Goal: Task Accomplishment & Management: Manage account settings

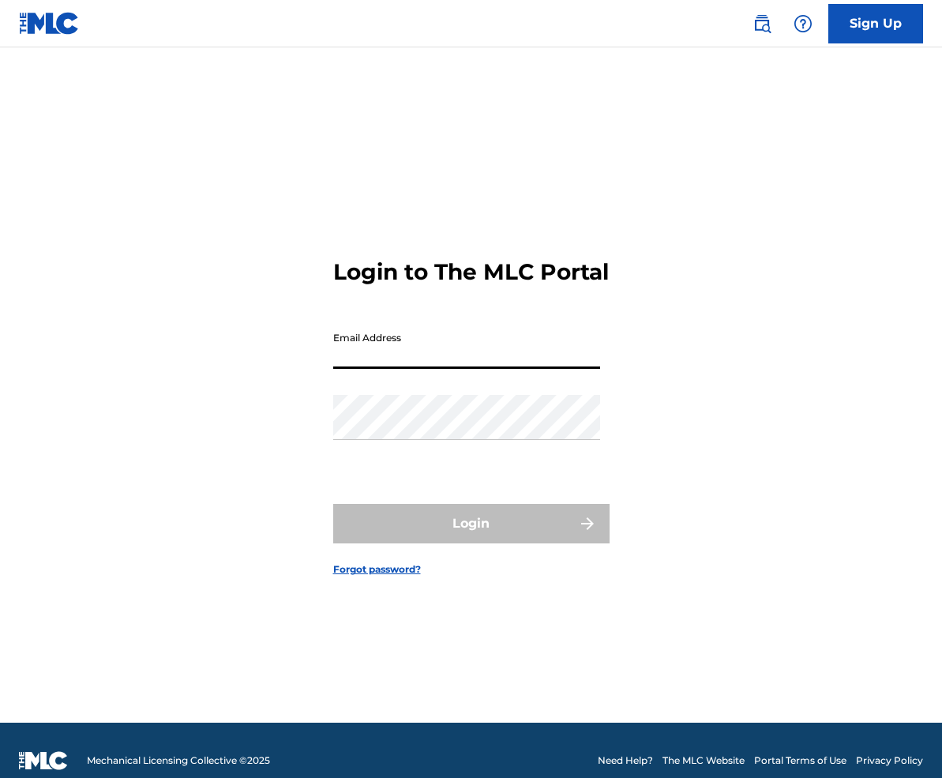
click at [403, 361] on input "Email Address" at bounding box center [466, 346] width 267 height 45
click at [409, 361] on input "Email Address" at bounding box center [466, 346] width 267 height 45
type input "[EMAIL_ADDRESS][DOMAIN_NAME]"
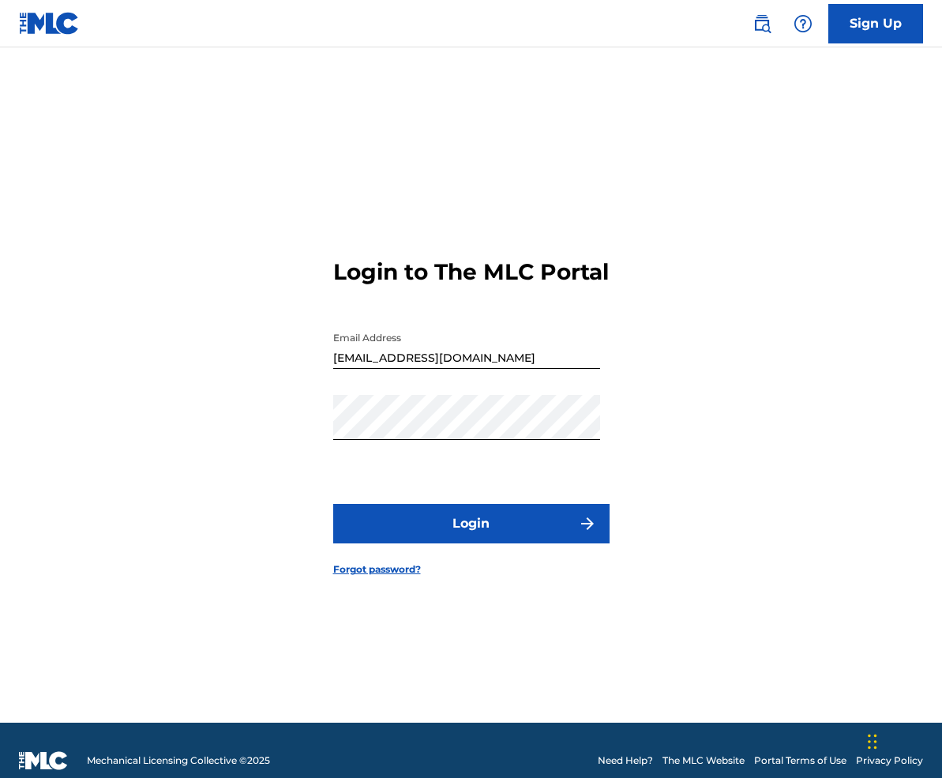
click at [460, 543] on button "Login" at bounding box center [471, 523] width 276 height 39
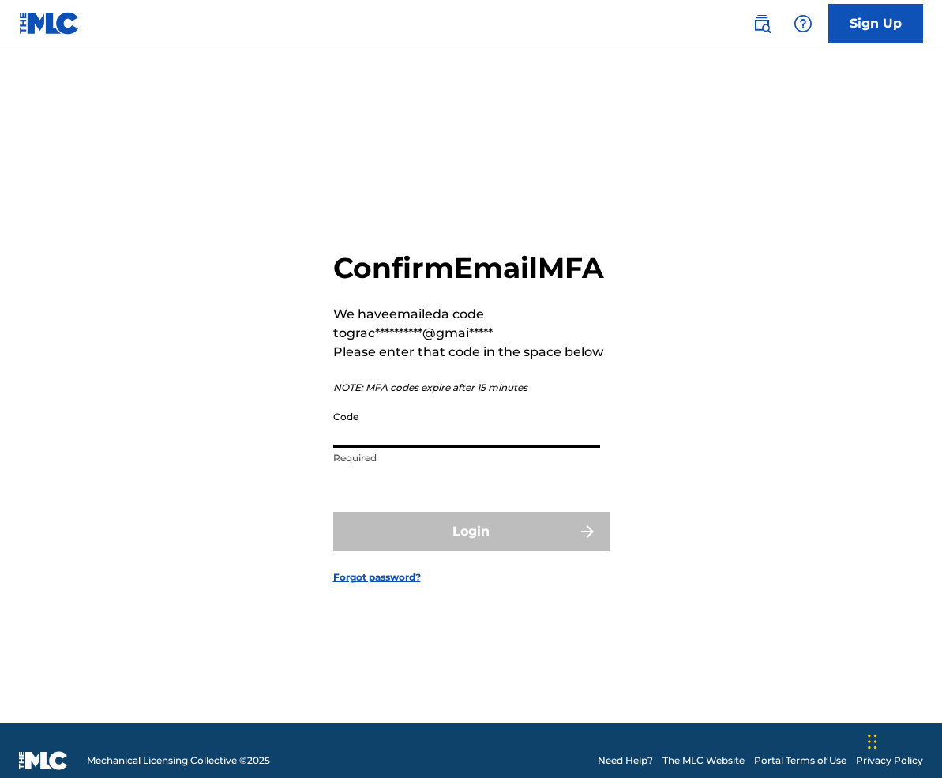
click at [399, 445] on input "Code" at bounding box center [466, 425] width 267 height 45
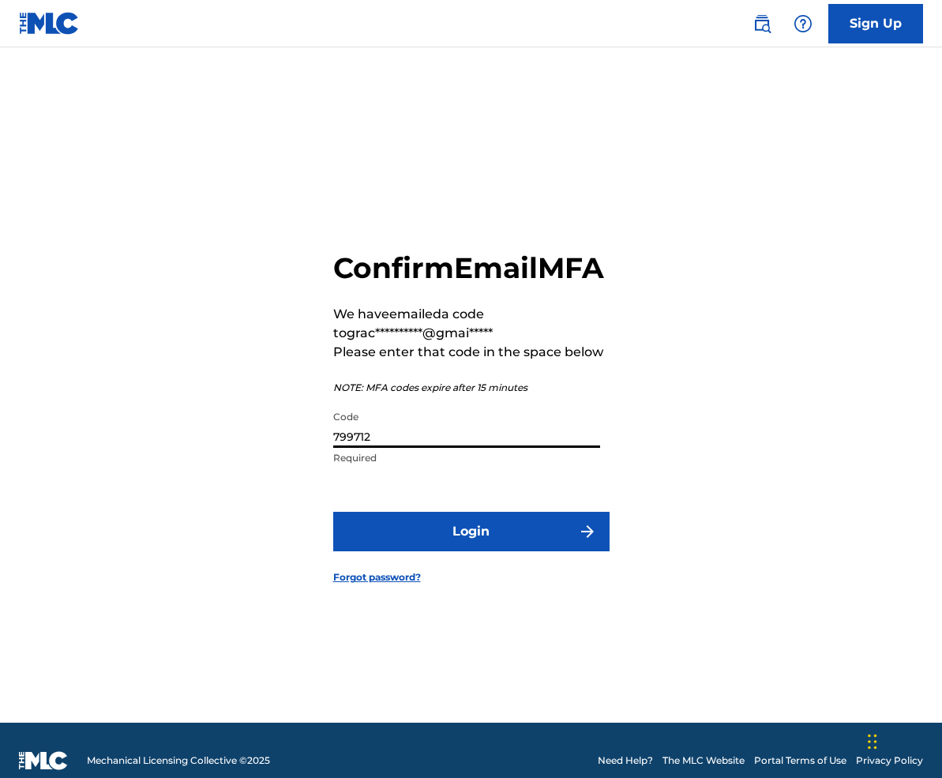
type input "799712"
click at [465, 551] on button "Login" at bounding box center [471, 531] width 276 height 39
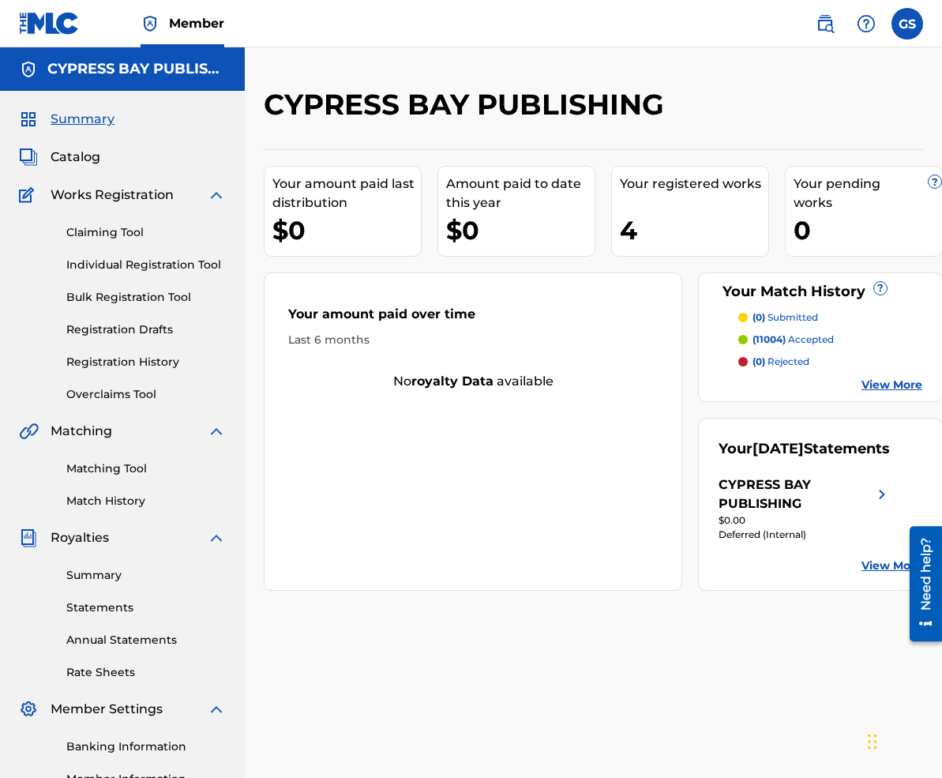
click at [885, 384] on link "View More" at bounding box center [892, 385] width 61 height 17
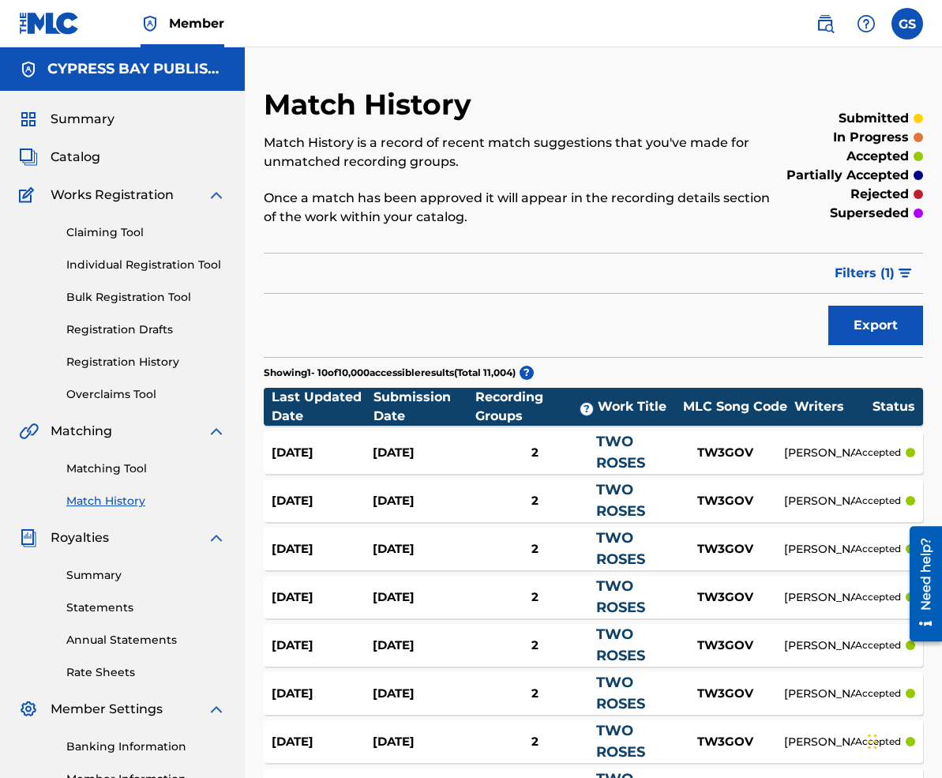
click at [97, 576] on link "Summary" at bounding box center [146, 575] width 160 height 17
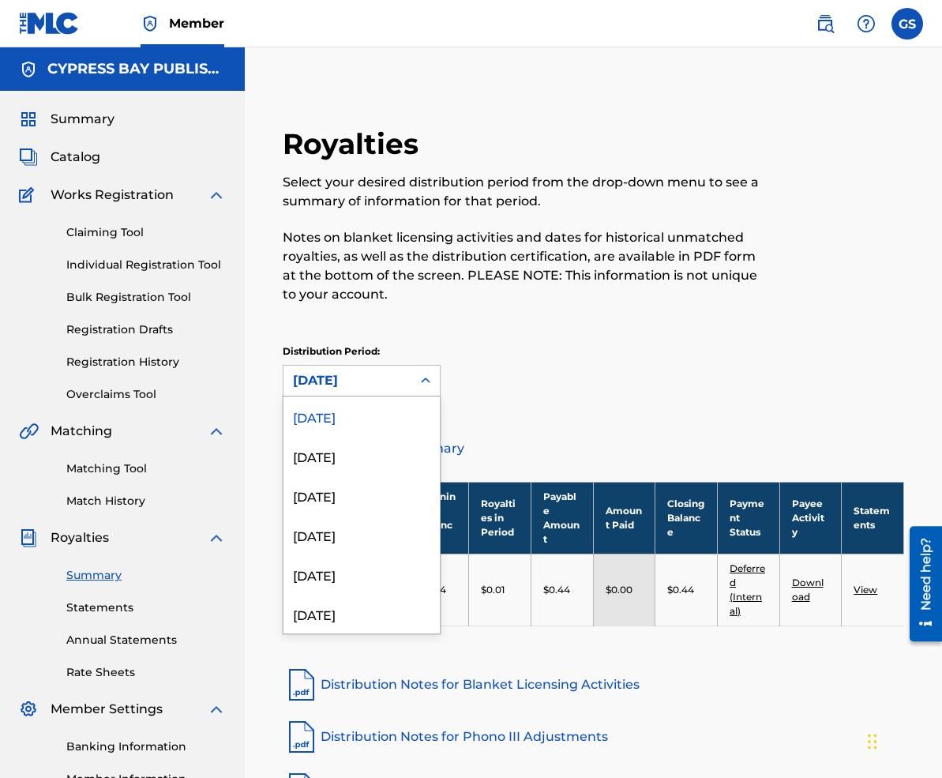
click at [416, 379] on div at bounding box center [426, 380] width 28 height 28
click at [366, 415] on div "[DATE]" at bounding box center [362, 415] width 156 height 39
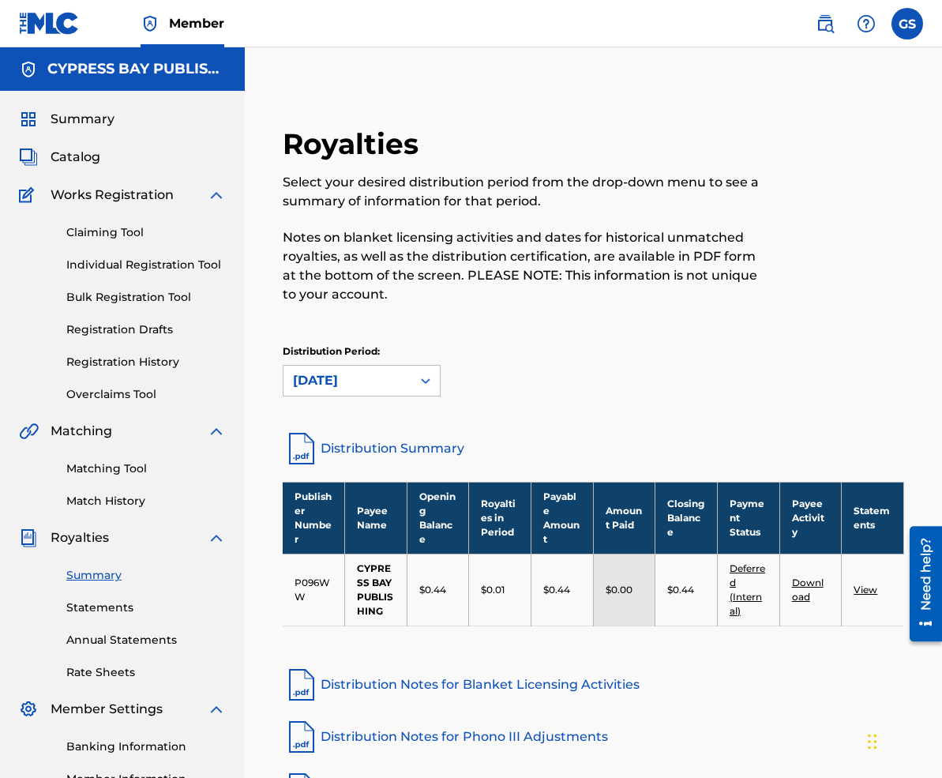
click at [113, 613] on link "Statements" at bounding box center [146, 607] width 160 height 17
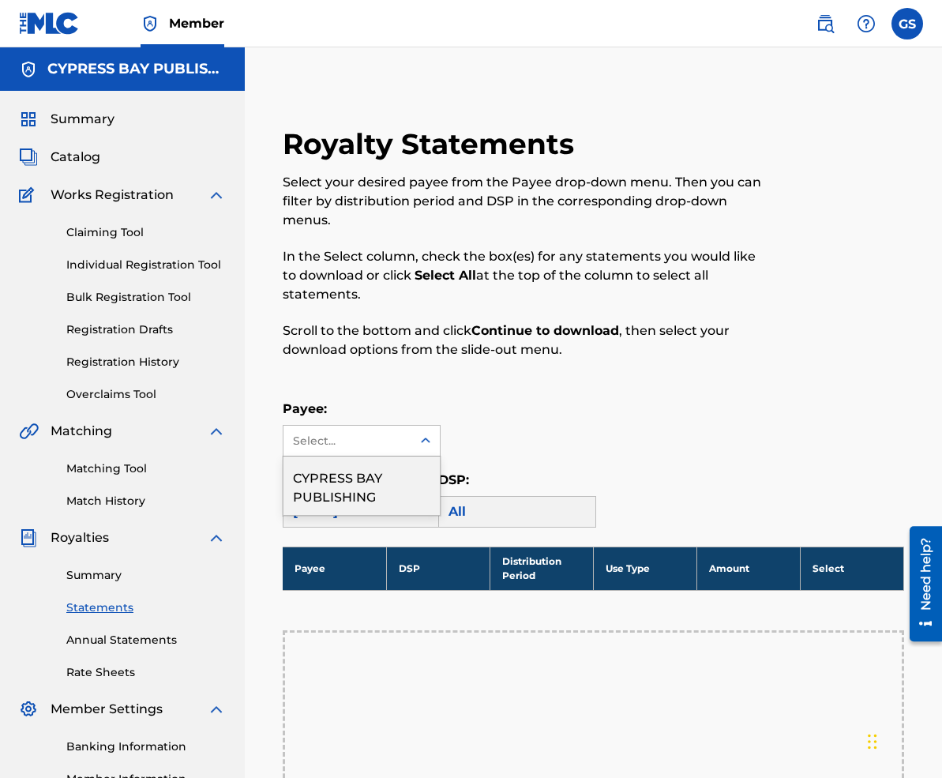
click at [423, 442] on icon at bounding box center [426, 441] width 16 height 16
click at [378, 491] on div "CYPRESS BAY PUBLISHING" at bounding box center [362, 486] width 156 height 58
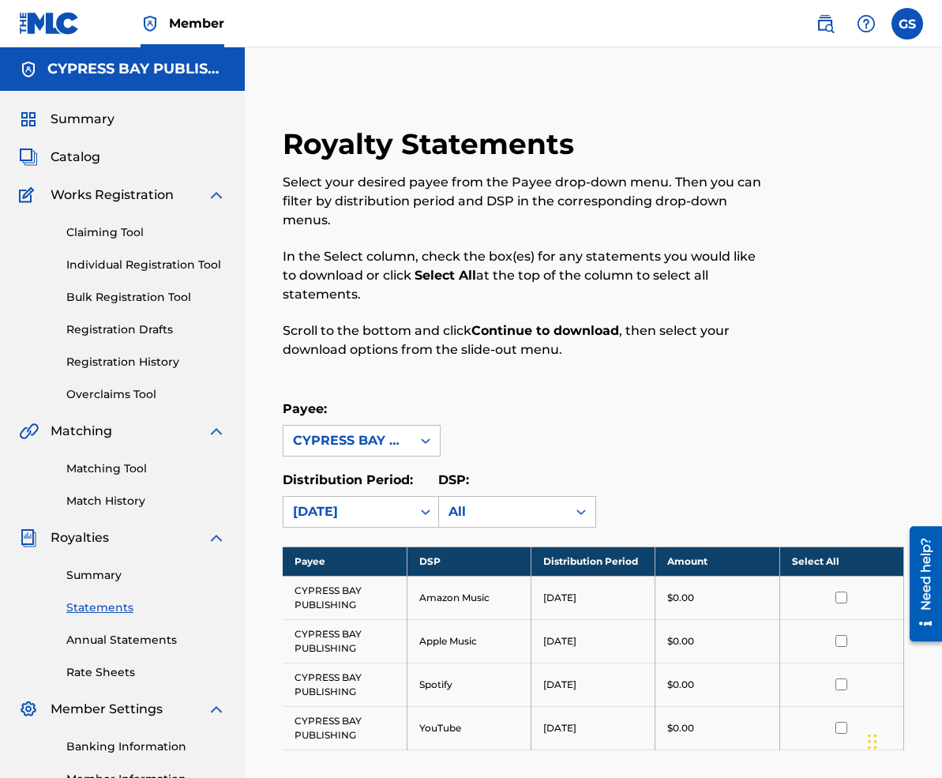
click at [85, 111] on span "Summary" at bounding box center [83, 119] width 64 height 19
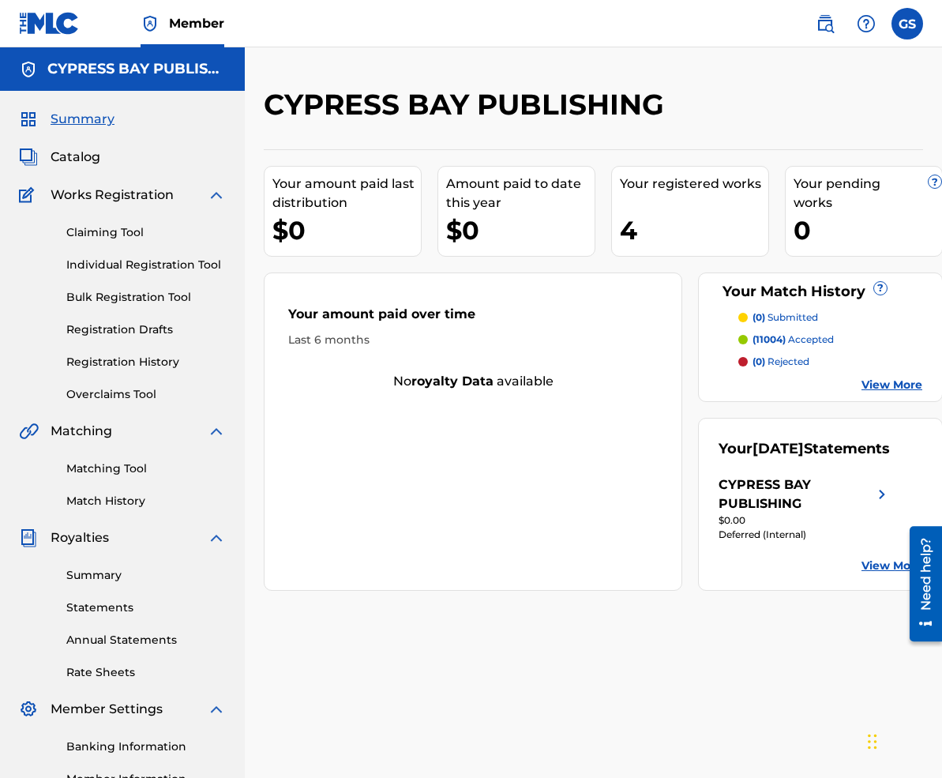
click at [87, 156] on span "Catalog" at bounding box center [76, 157] width 50 height 19
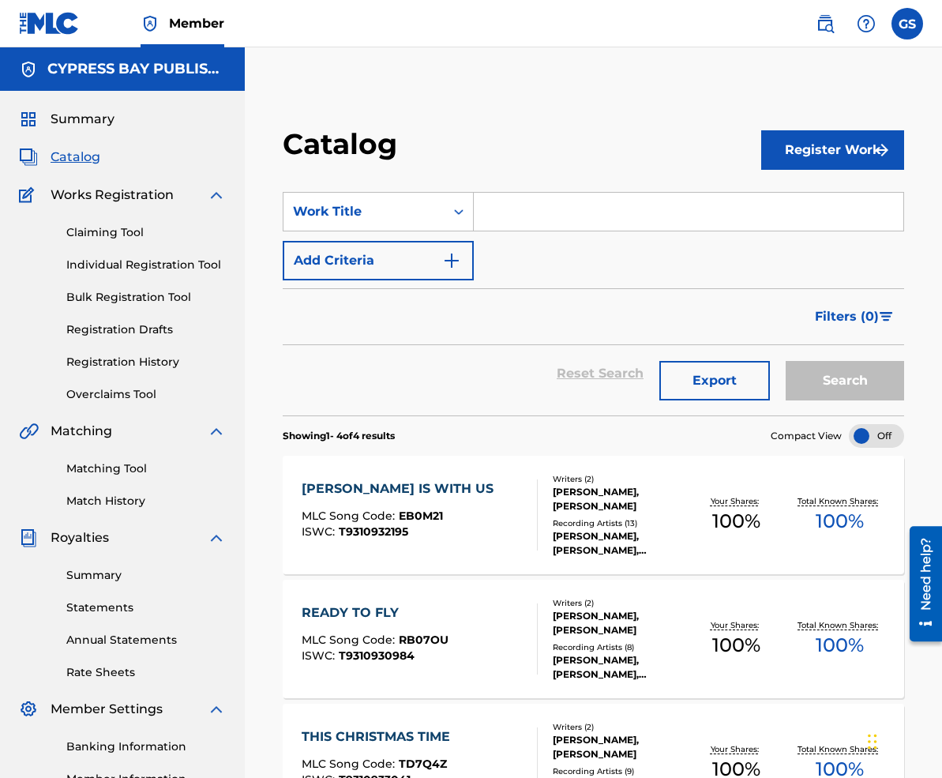
click at [124, 232] on link "Claiming Tool" at bounding box center [146, 232] width 160 height 17
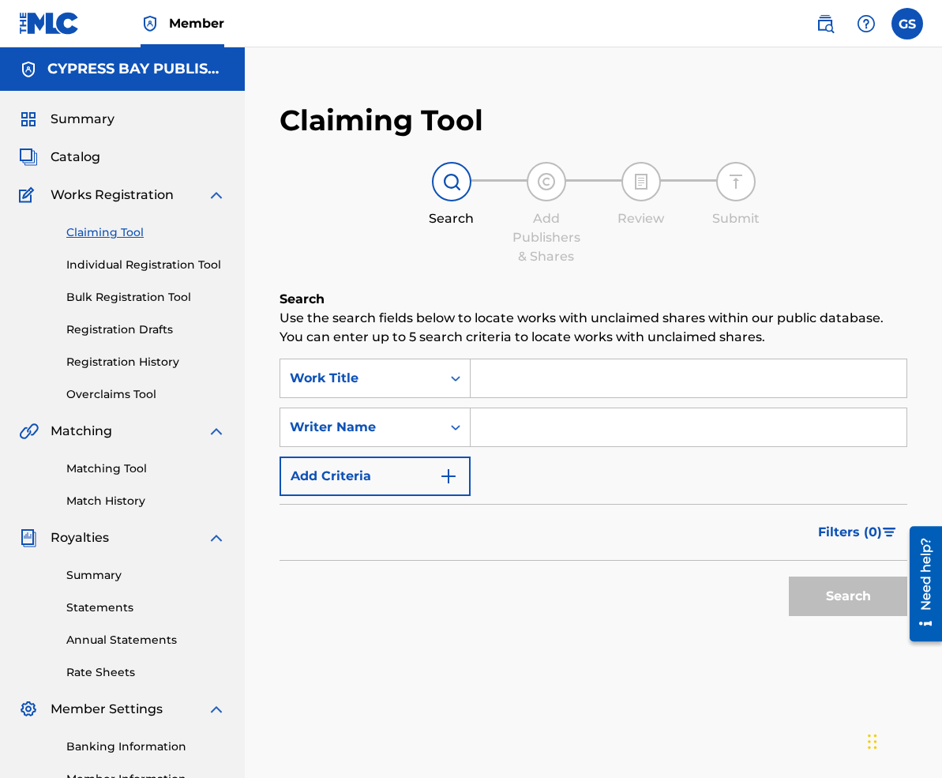
click at [131, 263] on link "Individual Registration Tool" at bounding box center [146, 265] width 160 height 17
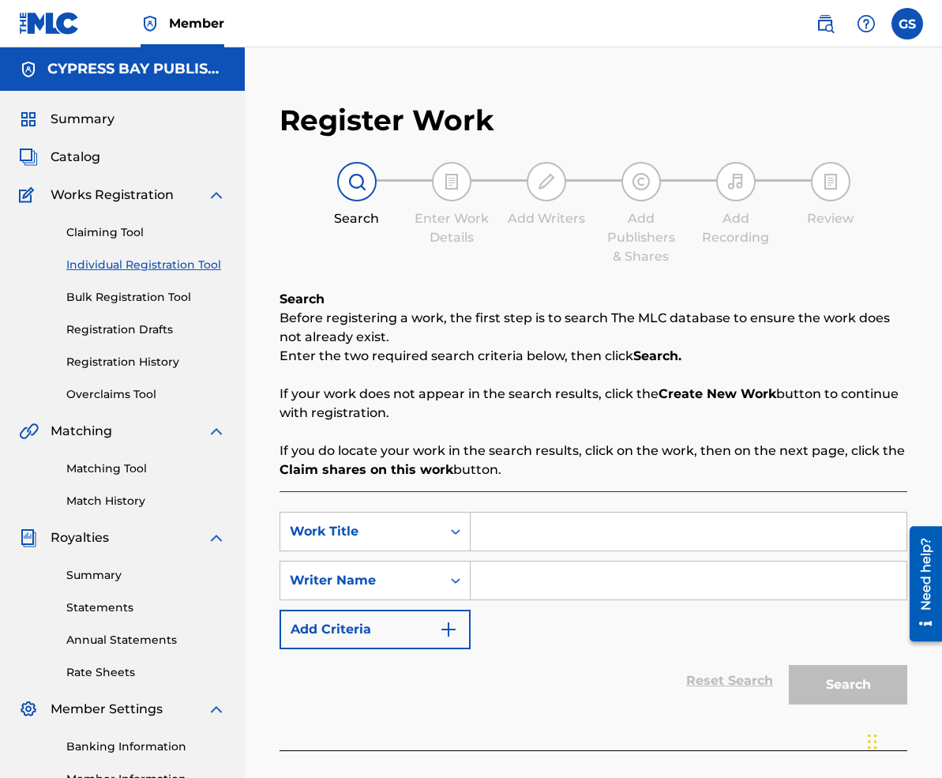
click at [135, 295] on link "Bulk Registration Tool" at bounding box center [146, 297] width 160 height 17
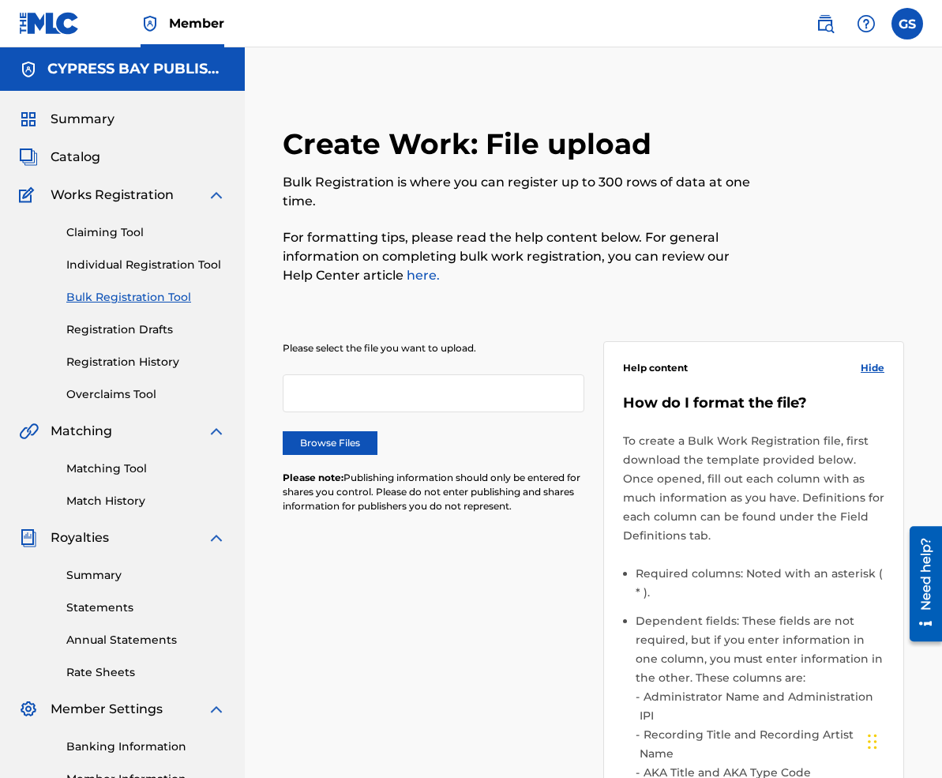
click at [130, 328] on link "Registration Drafts" at bounding box center [146, 329] width 160 height 17
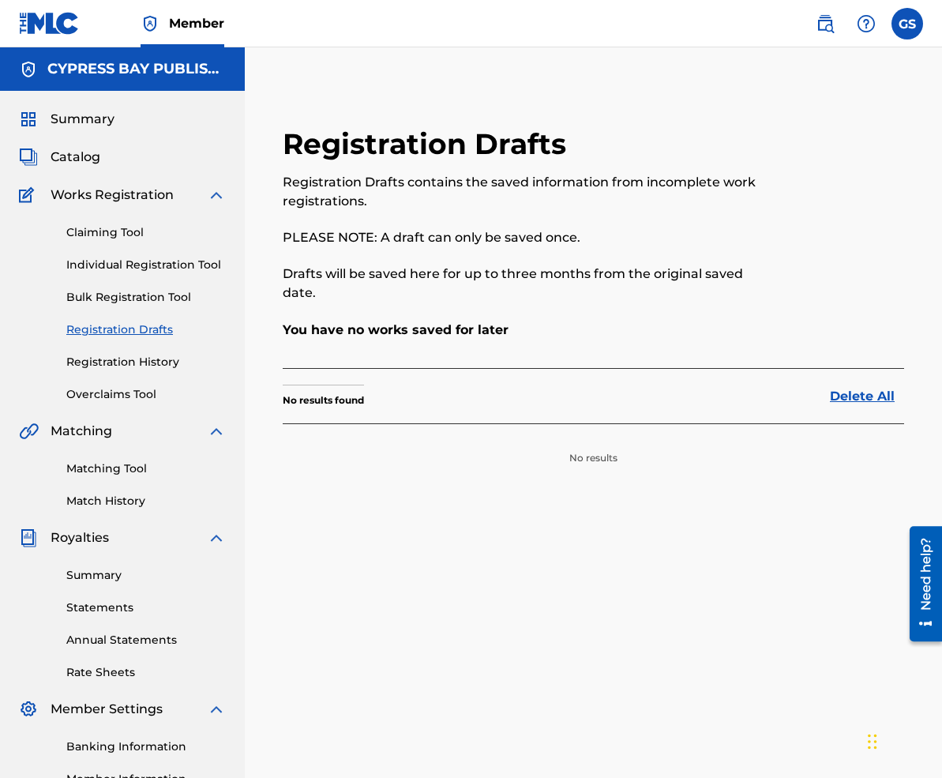
click at [137, 364] on link "Registration History" at bounding box center [146, 362] width 160 height 17
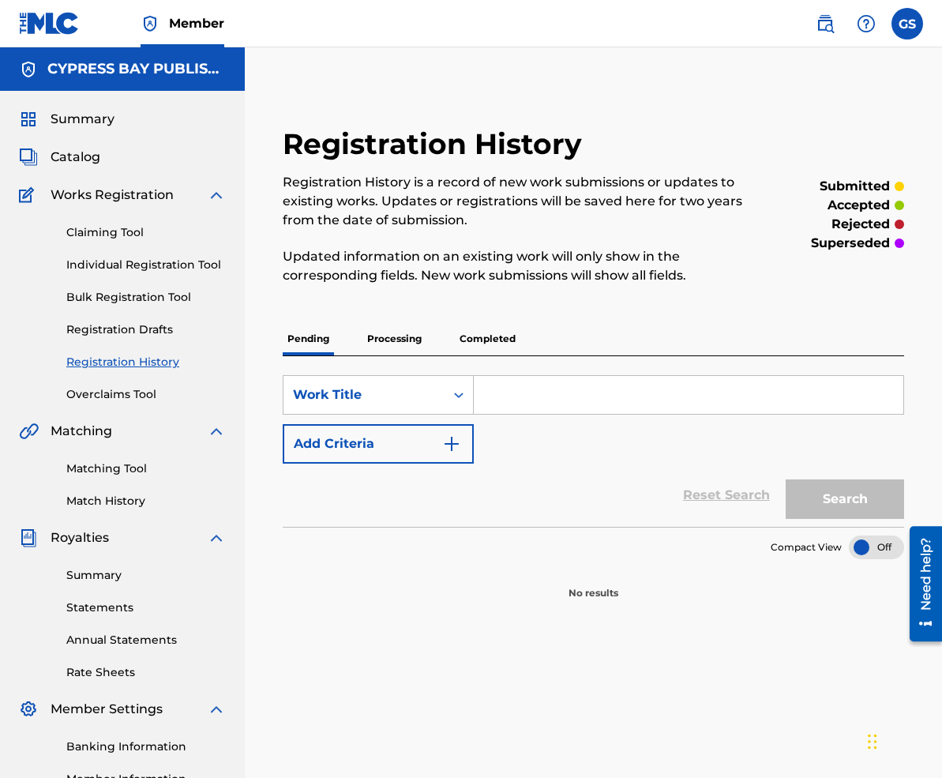
click at [389, 343] on p "Processing" at bounding box center [395, 338] width 64 height 33
click at [487, 342] on p "Completed" at bounding box center [488, 338] width 66 height 33
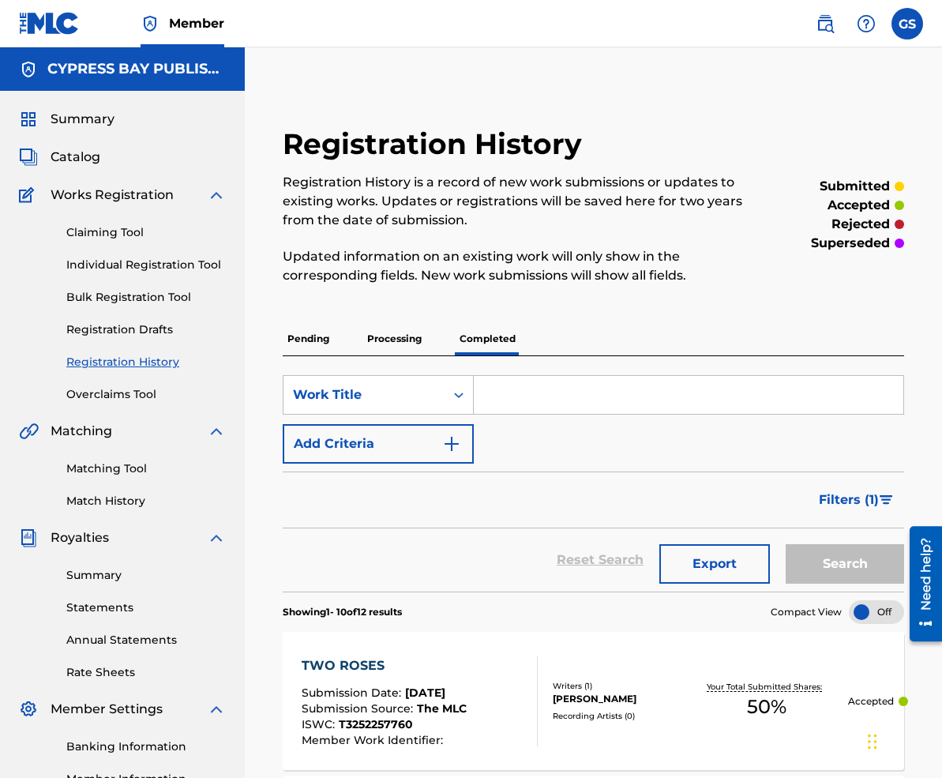
click at [118, 396] on link "Overclaims Tool" at bounding box center [146, 394] width 160 height 17
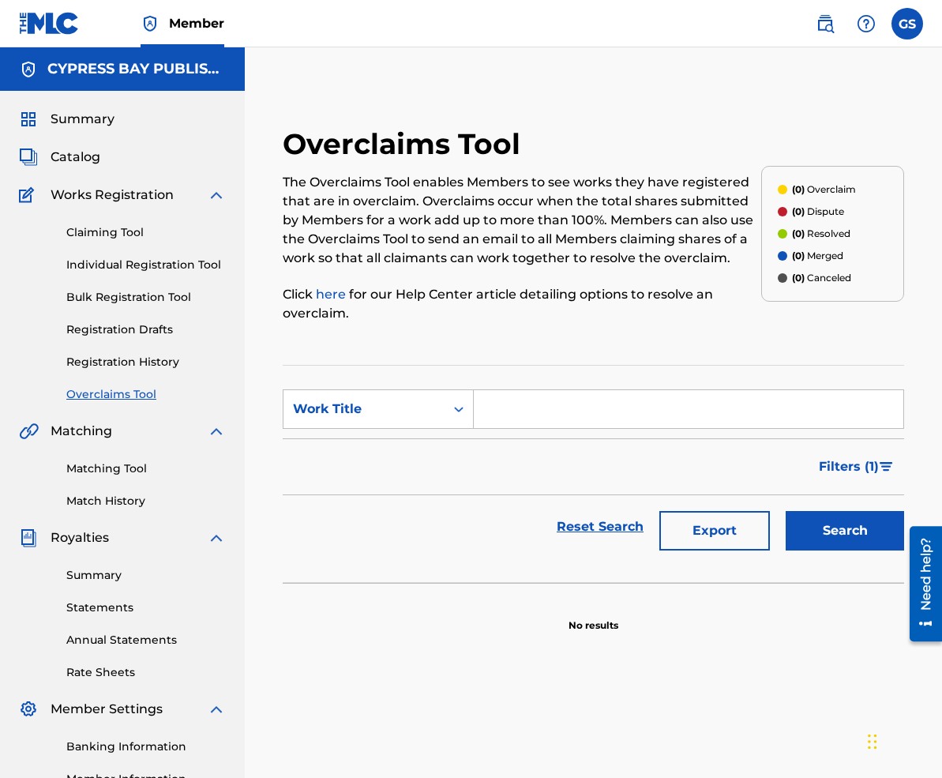
click at [104, 468] on link "Matching Tool" at bounding box center [146, 468] width 160 height 17
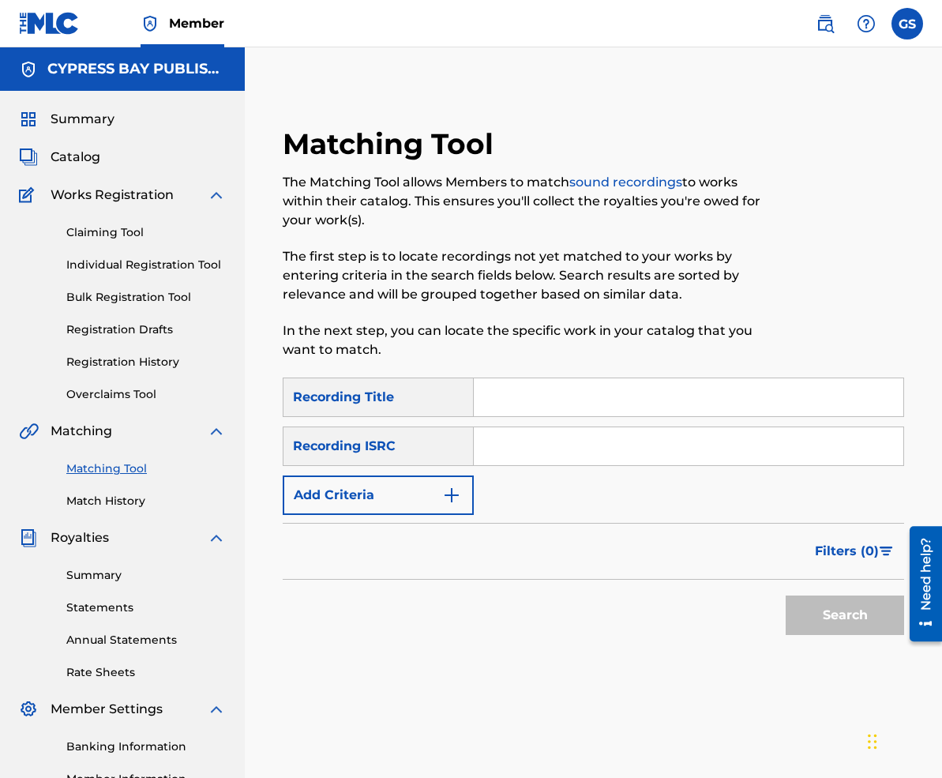
click at [115, 502] on link "Match History" at bounding box center [146, 501] width 160 height 17
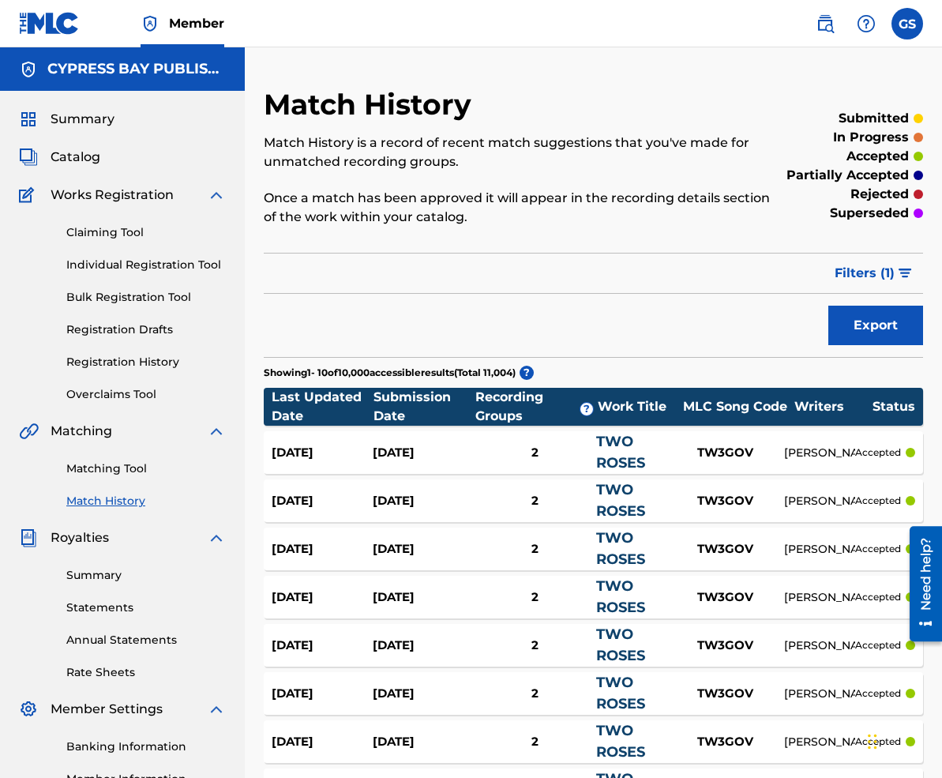
click at [108, 575] on link "Summary" at bounding box center [146, 575] width 160 height 17
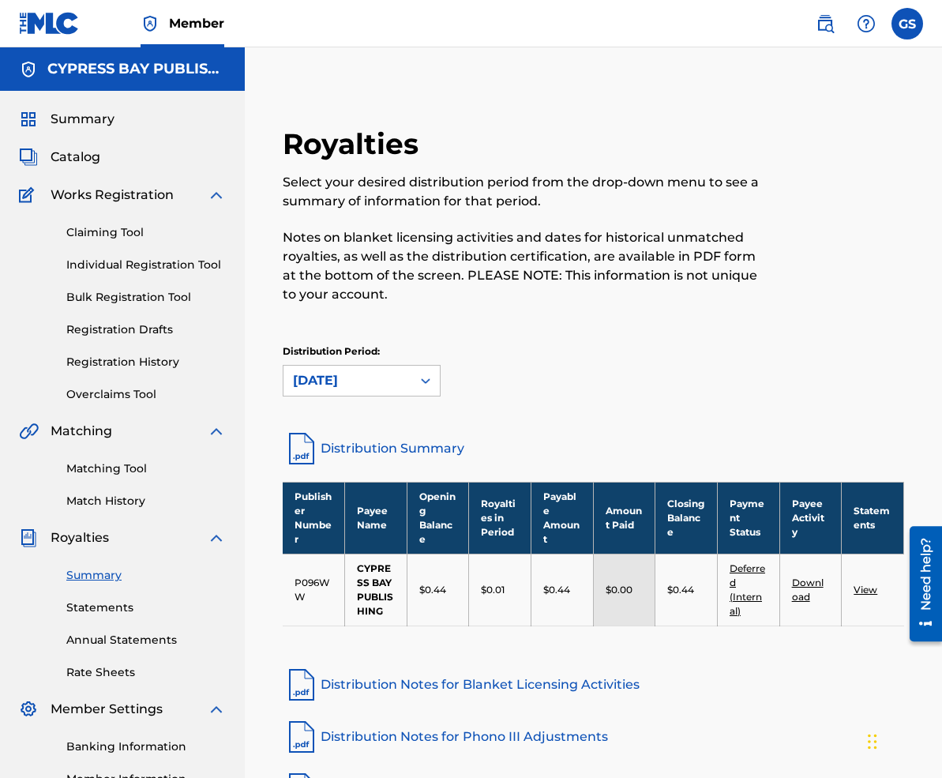
click at [121, 603] on link "Statements" at bounding box center [146, 607] width 160 height 17
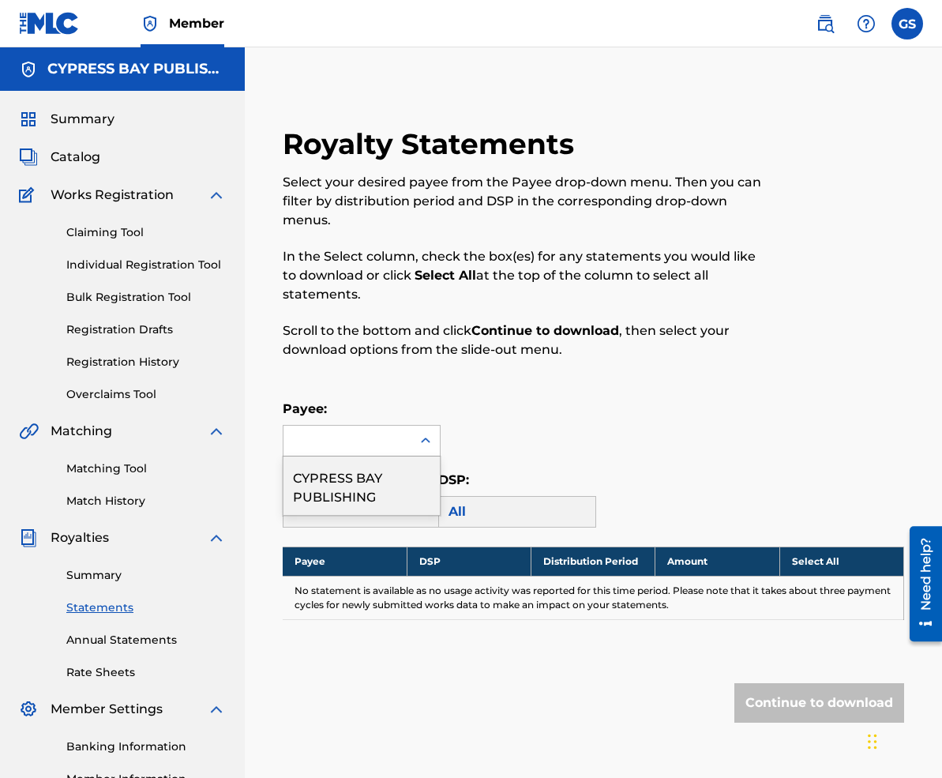
click at [419, 438] on icon at bounding box center [426, 441] width 16 height 16
click at [367, 487] on div "CYPRESS BAY PUBLISHING" at bounding box center [362, 486] width 156 height 58
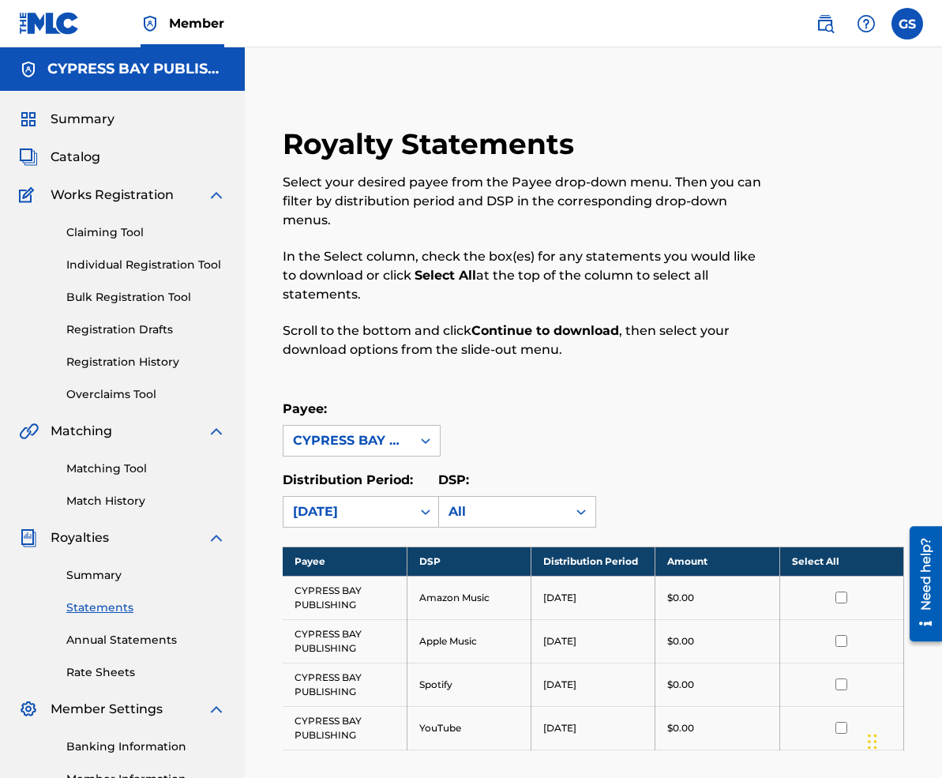
click at [799, 697] on td at bounding box center [842, 684] width 124 height 43
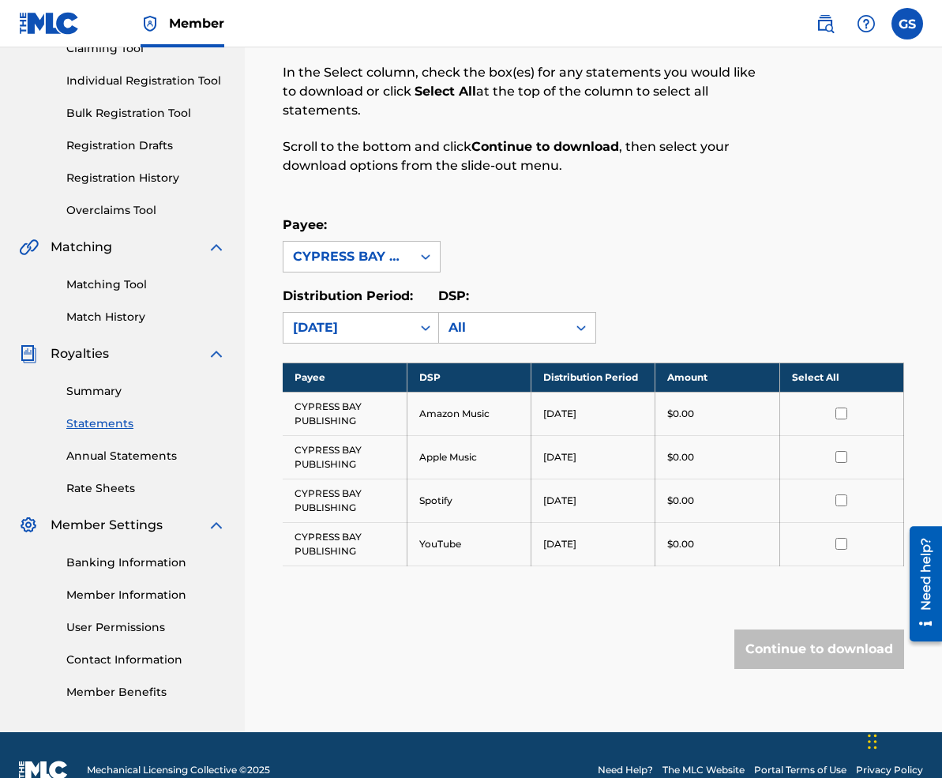
scroll to position [190, 0]
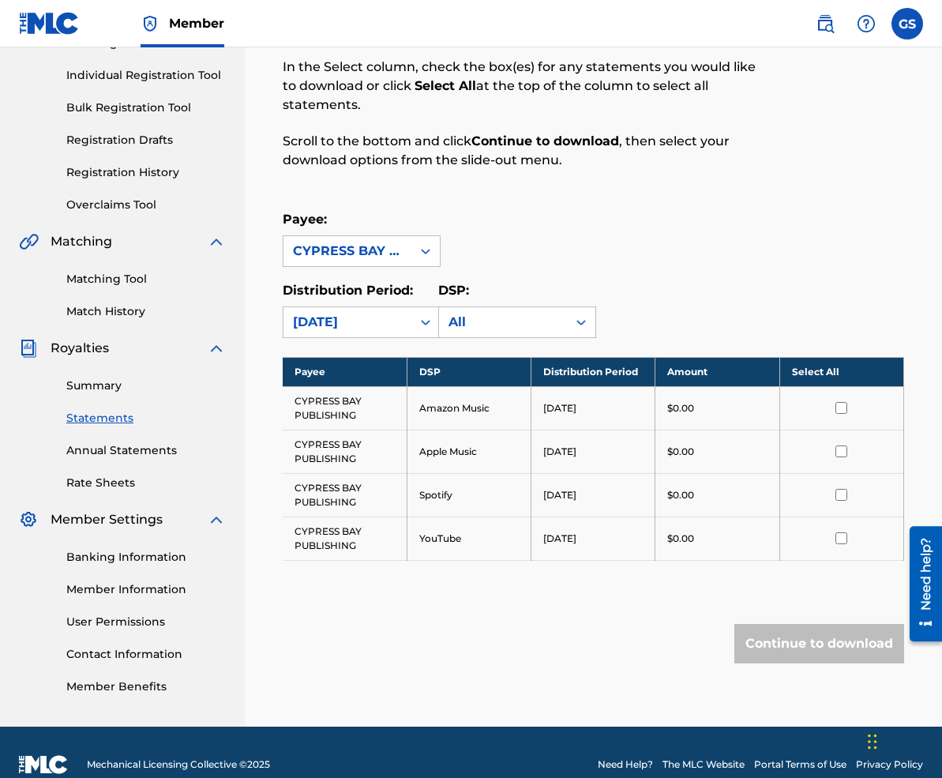
click at [98, 450] on link "Annual Statements" at bounding box center [146, 450] width 160 height 17
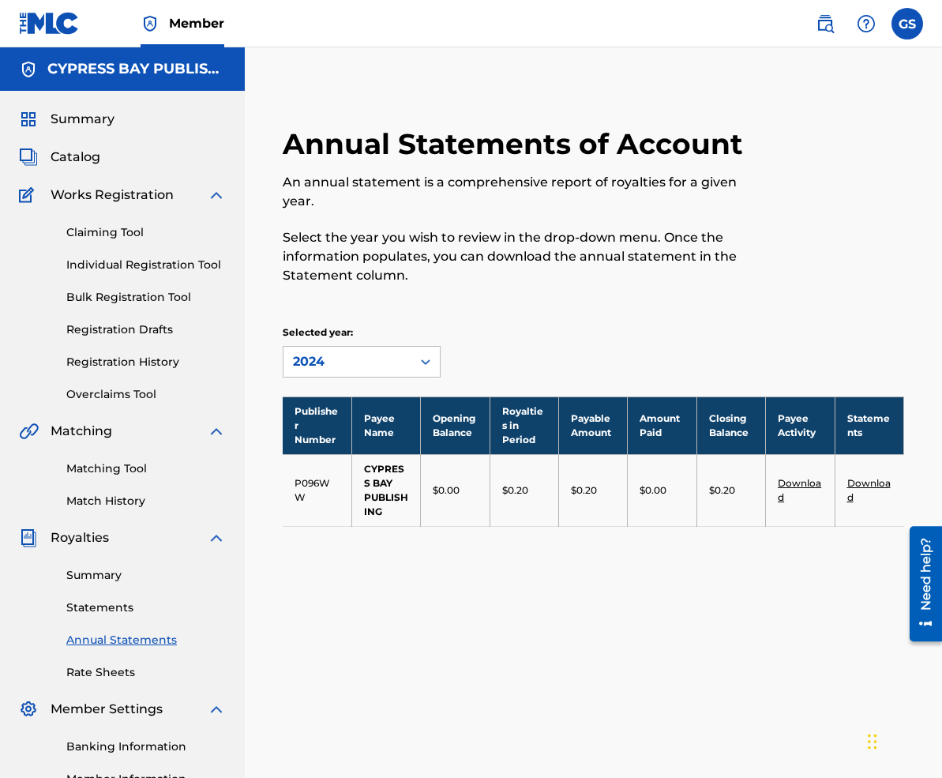
click at [795, 485] on link "Download" at bounding box center [799, 490] width 43 height 26
click at [195, 655] on div "Summary Statements Annual Statements Rate Sheets" at bounding box center [122, 613] width 207 height 133
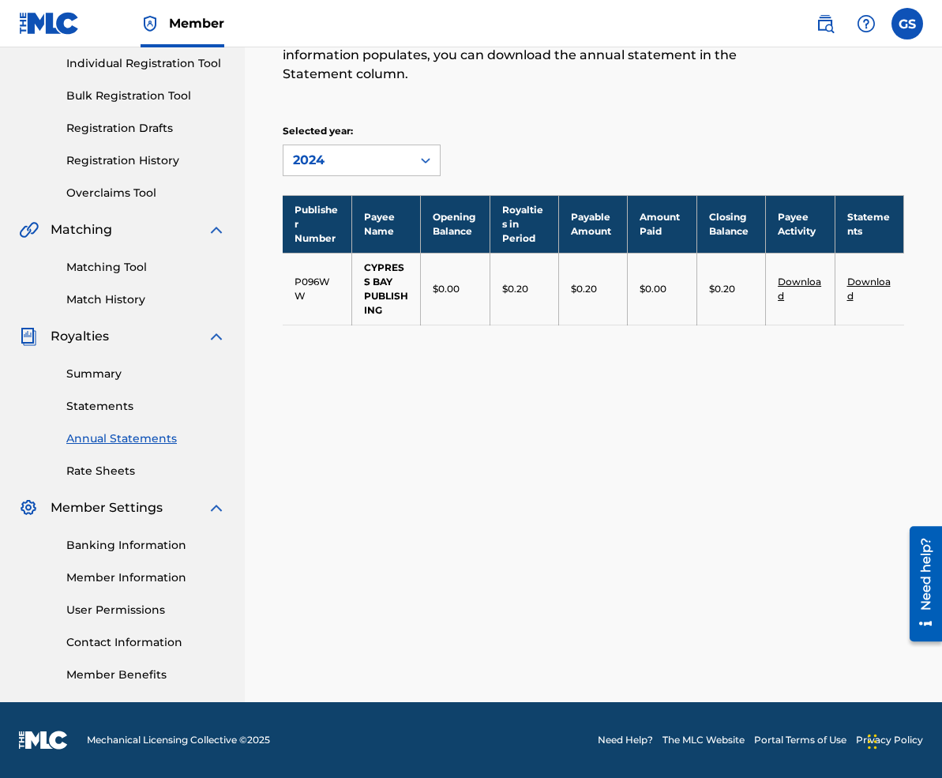
scroll to position [201, 0]
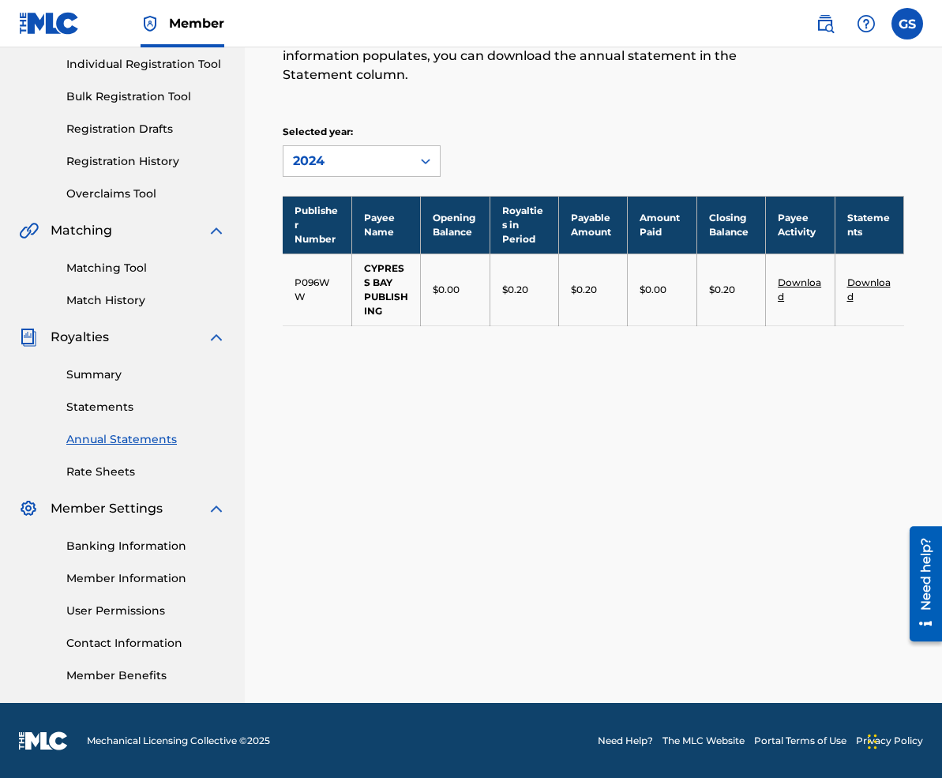
click at [102, 551] on link "Banking Information" at bounding box center [146, 546] width 160 height 17
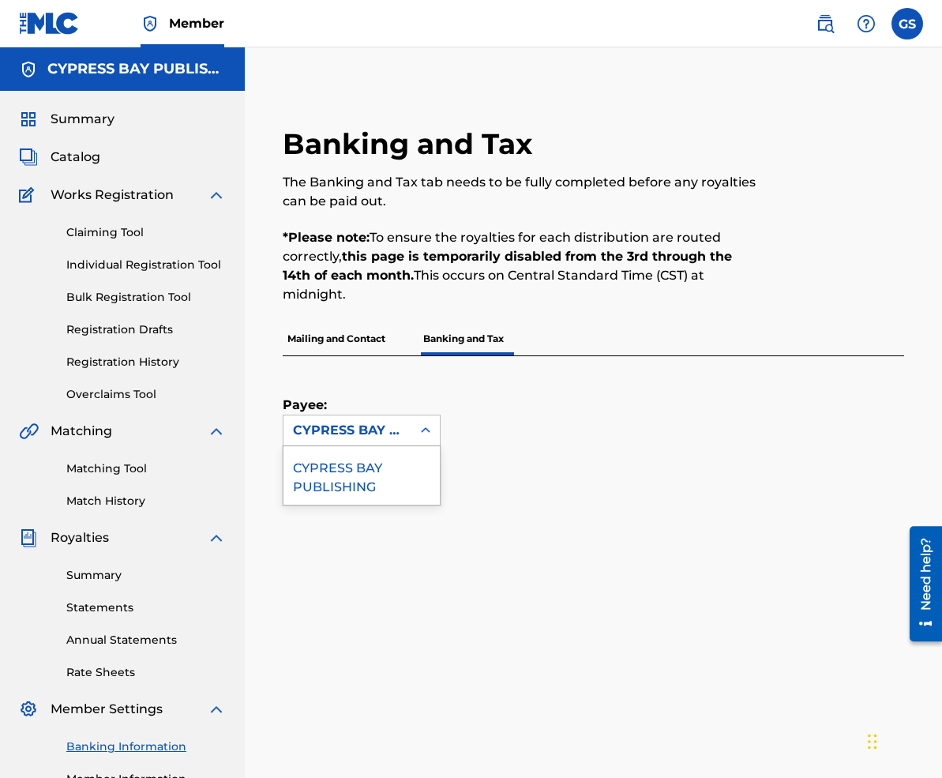
click at [423, 424] on icon at bounding box center [426, 431] width 16 height 16
click at [378, 487] on div "CYPRESS BAY PUBLISHING" at bounding box center [362, 475] width 156 height 58
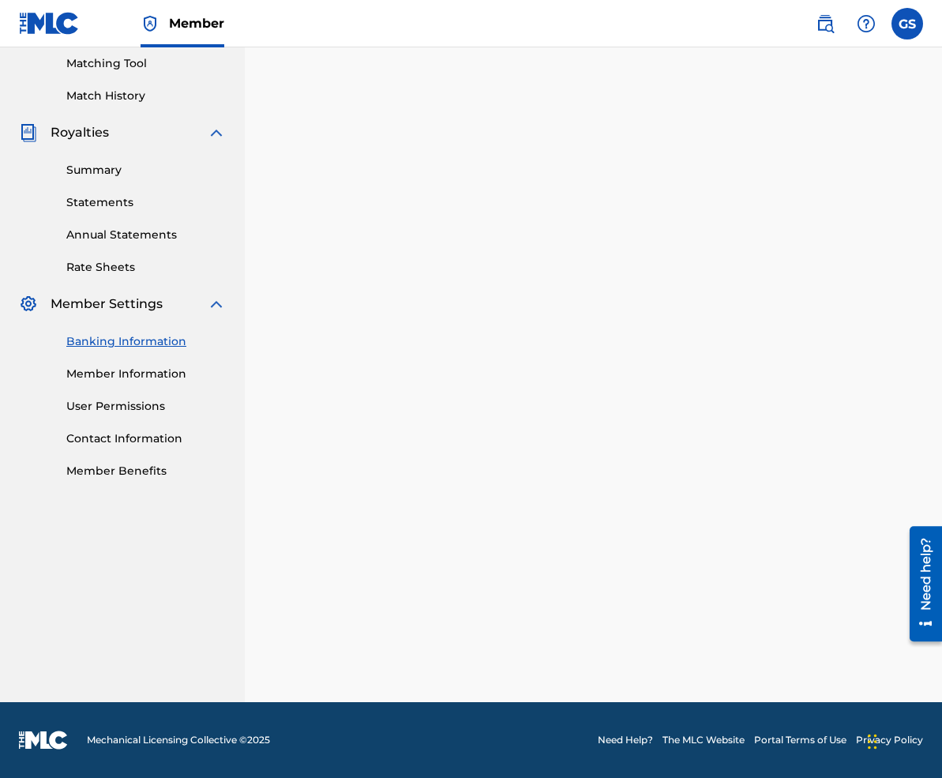
scroll to position [404, 0]
click at [133, 370] on link "Member Information" at bounding box center [146, 374] width 160 height 17
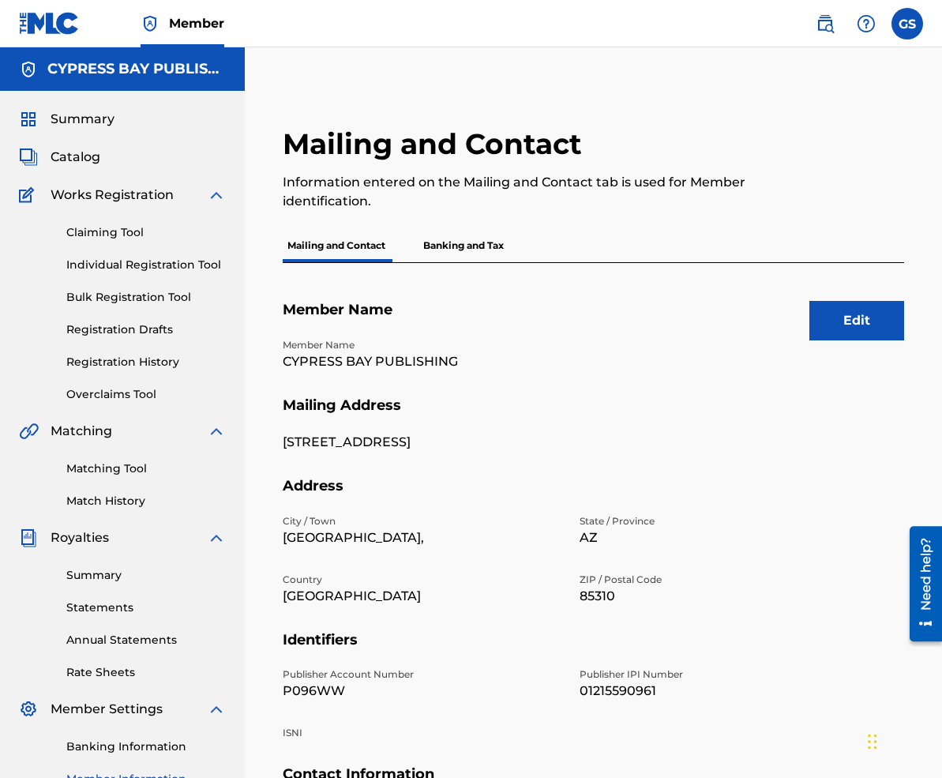
scroll to position [9, 0]
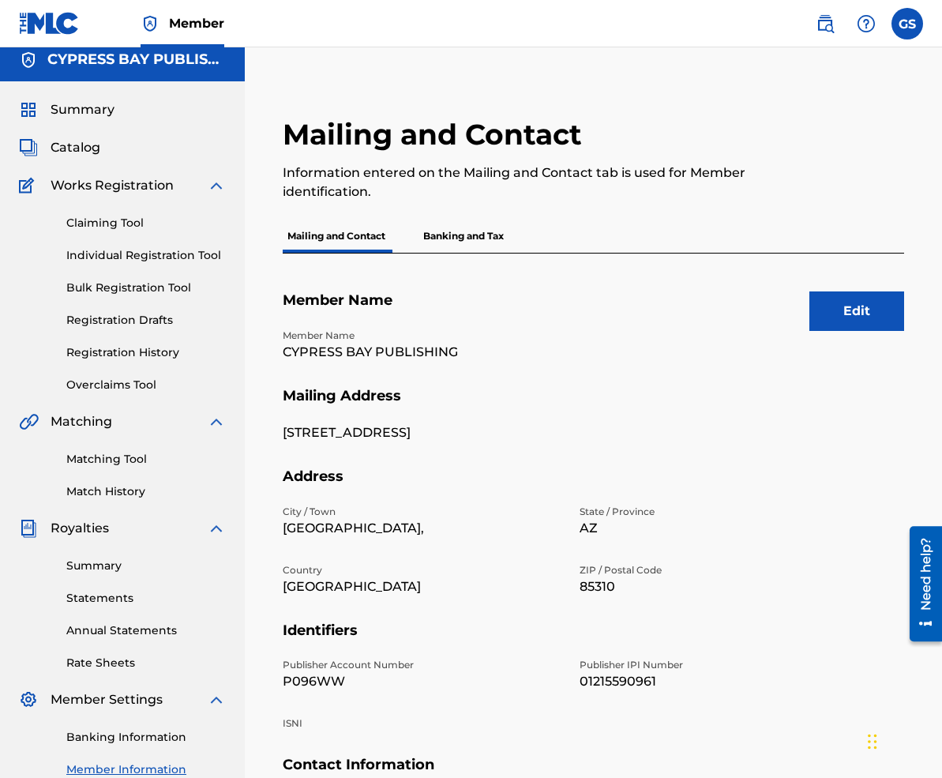
click at [914, 21] on label at bounding box center [908, 24] width 32 height 32
click at [908, 24] on input "GS [PERSON_NAME] [EMAIL_ADDRESS][DOMAIN_NAME] Notification Preferences Profile …" at bounding box center [908, 24] width 0 height 0
click at [757, 224] on p "Log out" at bounding box center [754, 223] width 37 height 14
click at [908, 24] on input "GS [PERSON_NAME] [EMAIL_ADDRESS][DOMAIN_NAME] Notification Preferences Profile …" at bounding box center [908, 24] width 0 height 0
